Goal: Information Seeking & Learning: Learn about a topic

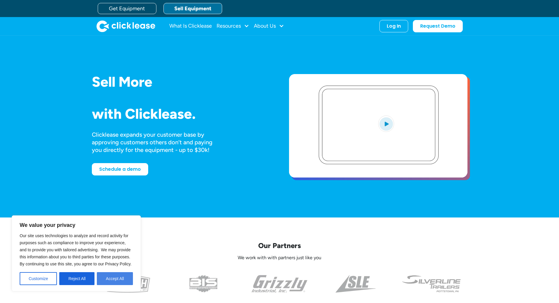
click at [107, 252] on button "Accept All" at bounding box center [115, 278] width 36 height 13
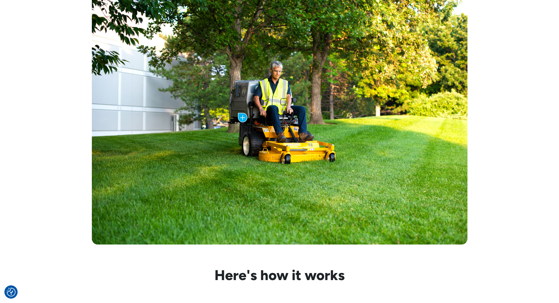
scroll to position [323, 0]
